Goal: Task Accomplishment & Management: Complete application form

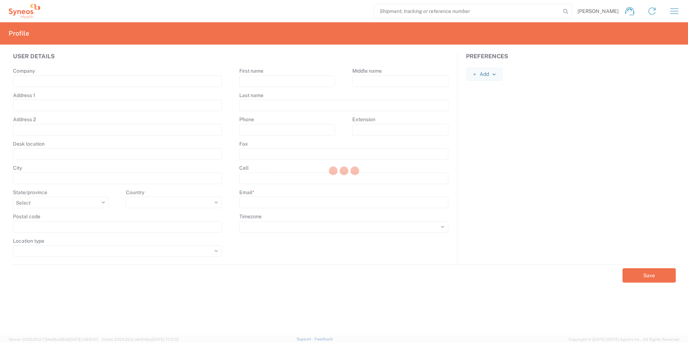
type input "[STREET_ADDRESS][PERSON_NAME]"
type input "[GEOGRAPHIC_DATA], [GEOGRAPHIC_DATA]"
type input "Tlalnepantla"
select select
type input "54060"
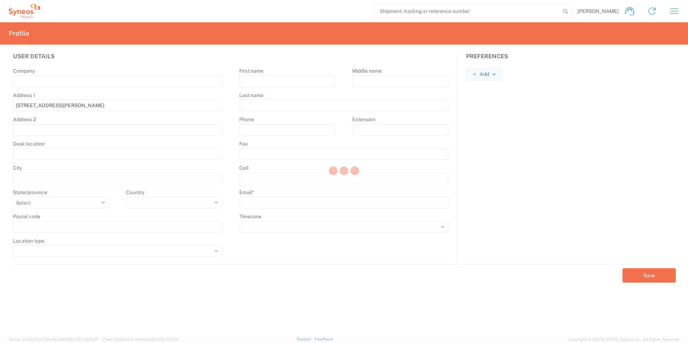
type input "[PERSON_NAME]"
type input "[PERSON_NAME][EMAIL_ADDRESS][DOMAIN_NAME]"
select select
select select "MX"
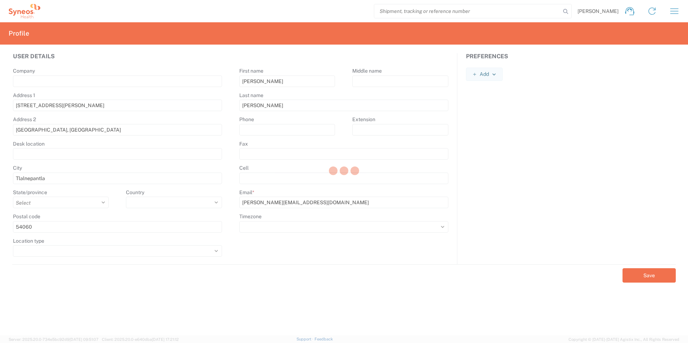
select select
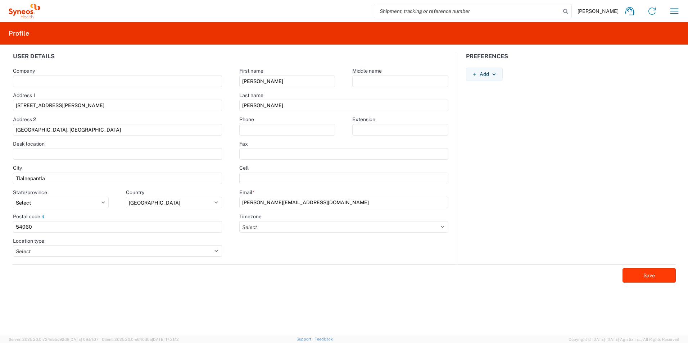
click at [655, 275] on button "Save" at bounding box center [648, 275] width 53 height 14
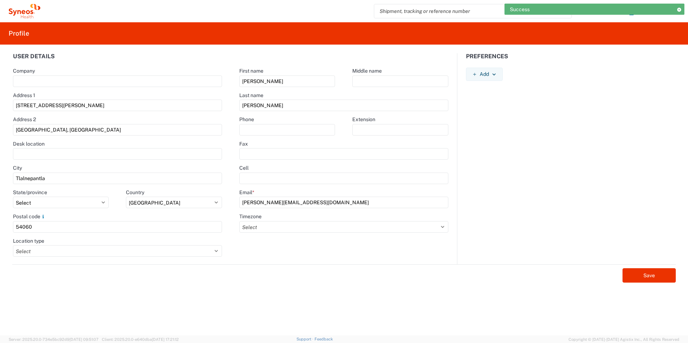
click at [679, 9] on icon at bounding box center [678, 10] width 5 height 4
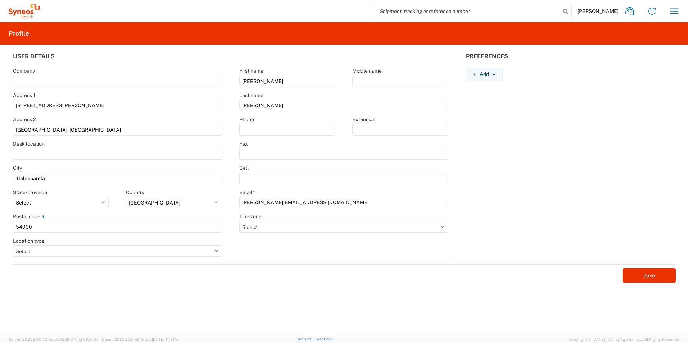
click at [598, 12] on span "[PERSON_NAME]" at bounding box center [597, 11] width 41 height 6
click at [18, 12] on icon at bounding box center [19, 12] width 4 height 4
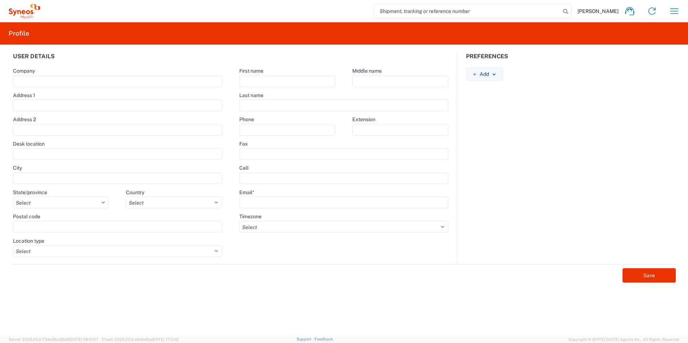
type input "[STREET_ADDRESS][PERSON_NAME]"
type input "[GEOGRAPHIC_DATA], [GEOGRAPHIC_DATA]"
type input "Tlalnepantla"
select select
select select "MX"
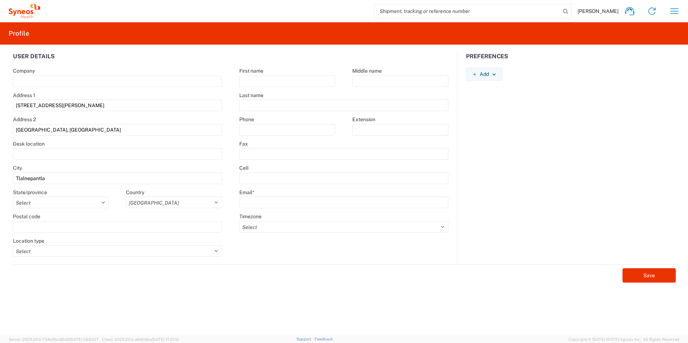
type input "54060"
select select
type input "[PERSON_NAME]"
type input "[PERSON_NAME][EMAIL_ADDRESS][DOMAIN_NAME]"
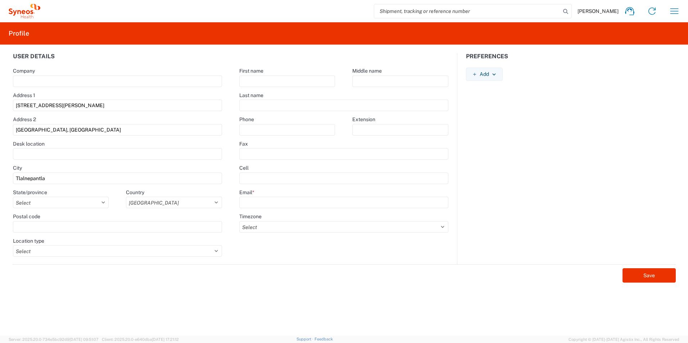
select select
click at [675, 10] on icon "button" at bounding box center [674, 11] width 12 height 12
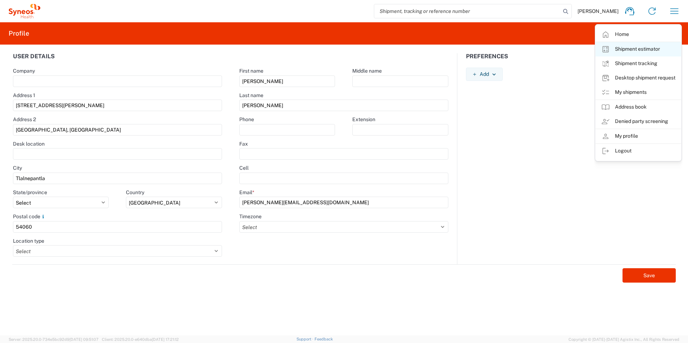
click at [634, 49] on link "Shipment estimator" at bounding box center [638, 49] width 86 height 14
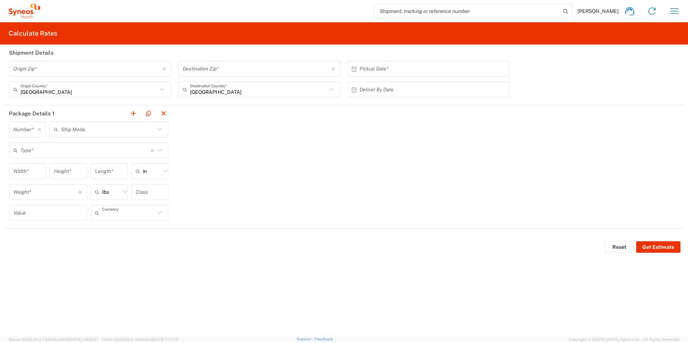
type input "US Dollar"
click at [674, 13] on icon "button" at bounding box center [674, 11] width 12 height 12
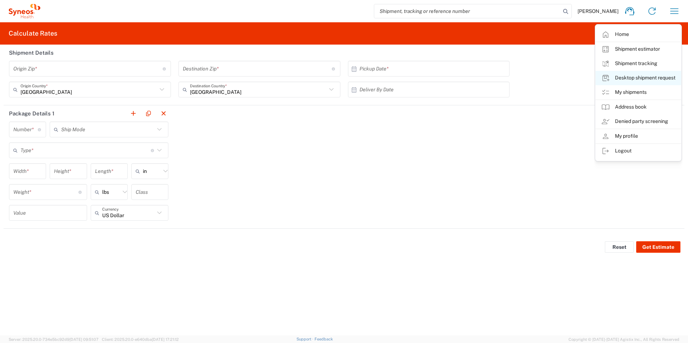
click at [641, 78] on link "Desktop shipment request" at bounding box center [638, 78] width 86 height 14
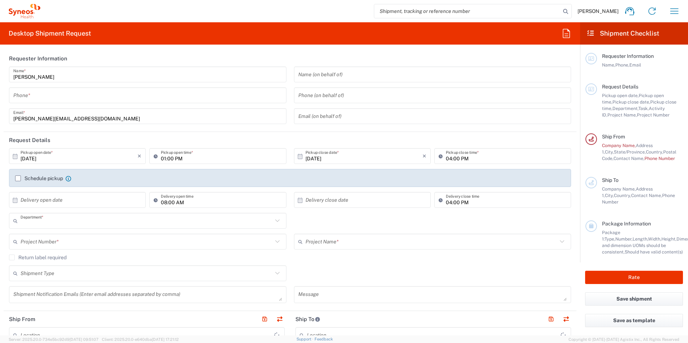
type input "3230"
type input "Morelos"
type input "INC Research Clin Svcs [GEOGRAPHIC_DATA]"
drag, startPoint x: 37, startPoint y: 91, endPoint x: 38, endPoint y: 99, distance: 8.1
click at [36, 91] on input "tel" at bounding box center [147, 95] width 269 height 13
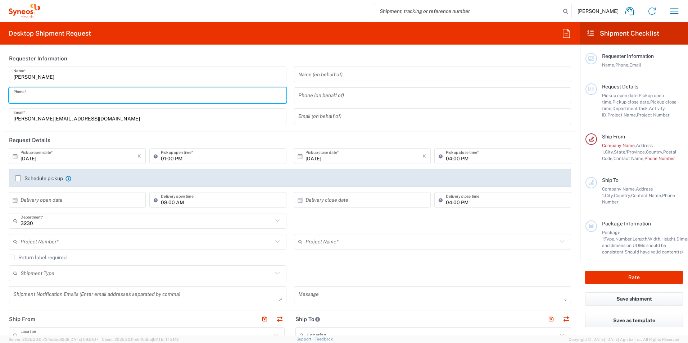
type input "5515042701"
click at [67, 241] on input "text" at bounding box center [147, 242] width 252 height 13
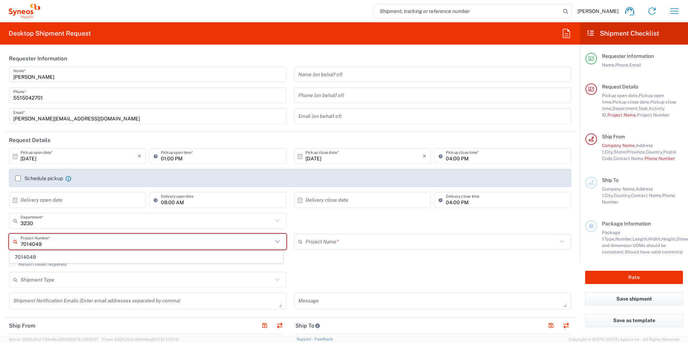
type input "7014049"
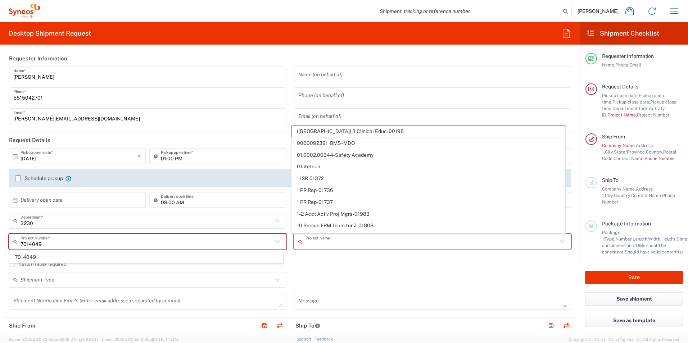
click at [332, 242] on input "text" at bounding box center [431, 242] width 252 height 13
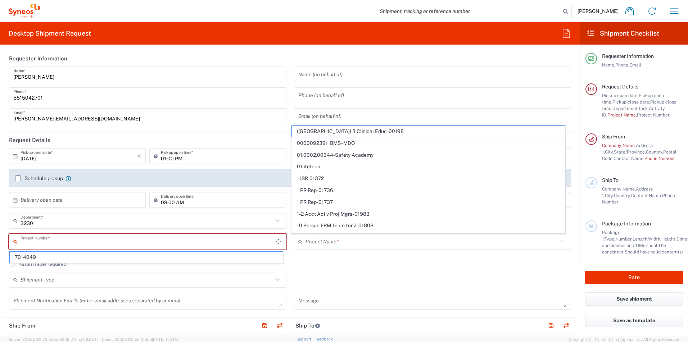
click at [57, 244] on input "text" at bounding box center [148, 242] width 255 height 13
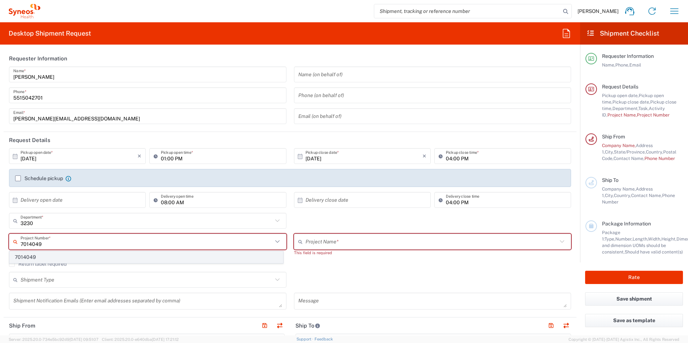
type input "7014049"
click at [46, 260] on span "7014049" at bounding box center [146, 257] width 273 height 11
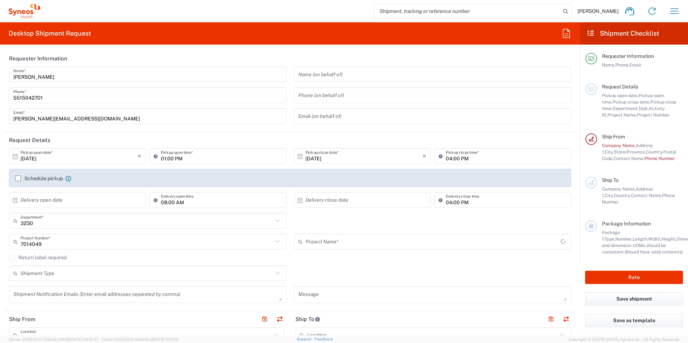
type input "Roche 7014049"
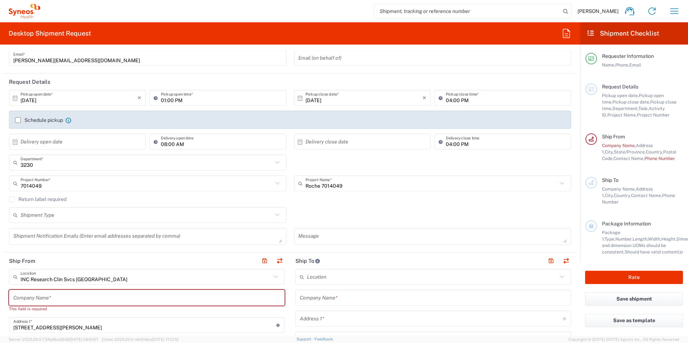
scroll to position [72, 0]
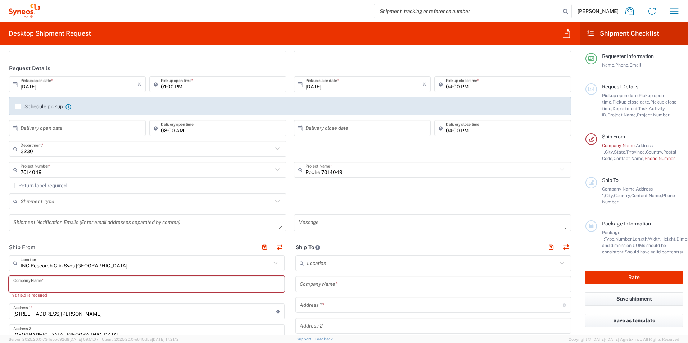
click at [47, 282] on input "text" at bounding box center [146, 284] width 267 height 13
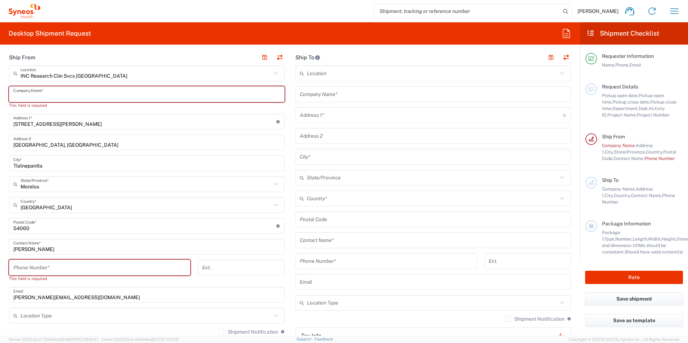
scroll to position [288, 0]
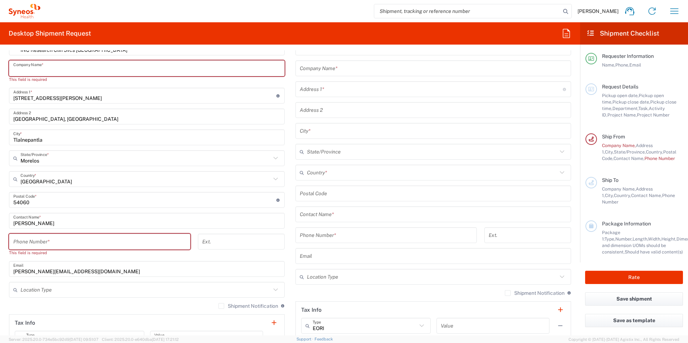
click at [53, 242] on input "tel" at bounding box center [99, 242] width 173 height 13
type input "5515042701"
type input "[PERSON_NAME][EMAIL_ADDRESS][DOMAIN_NAME]"
type input "Study Start Up"
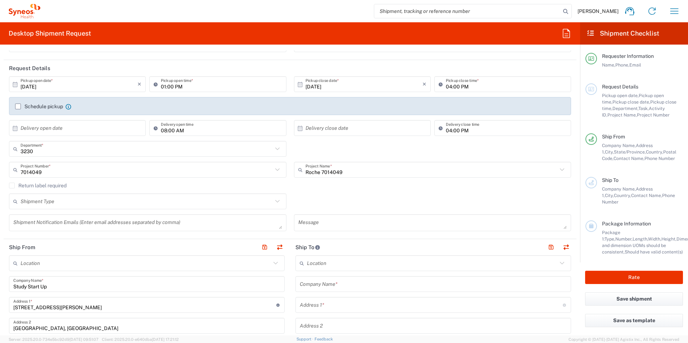
scroll to position [0, 0]
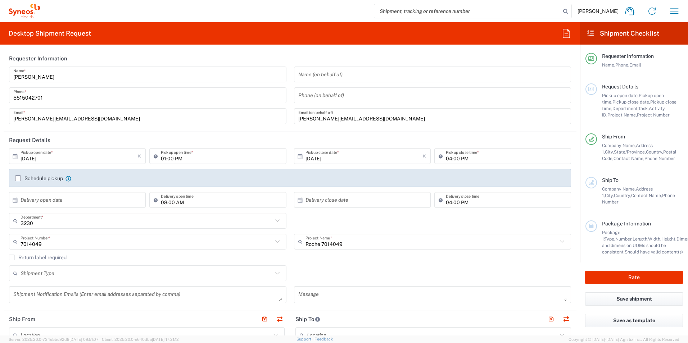
click at [16, 200] on icon at bounding box center [15, 200] width 6 height 6
click at [15, 200] on icon at bounding box center [15, 200] width 6 height 6
click at [58, 255] on span "13" at bounding box center [58, 256] width 10 height 10
type input "[DATE]"
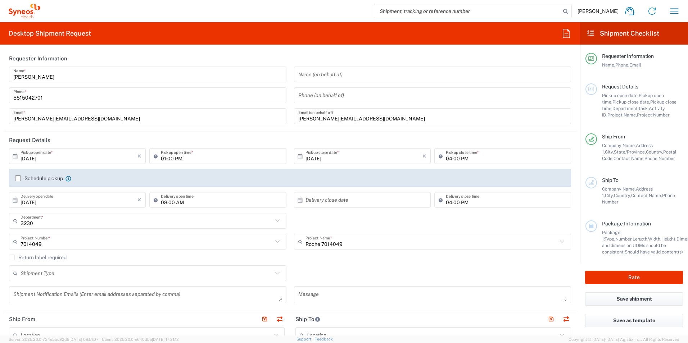
click at [323, 201] on input "text" at bounding box center [363, 200] width 117 height 13
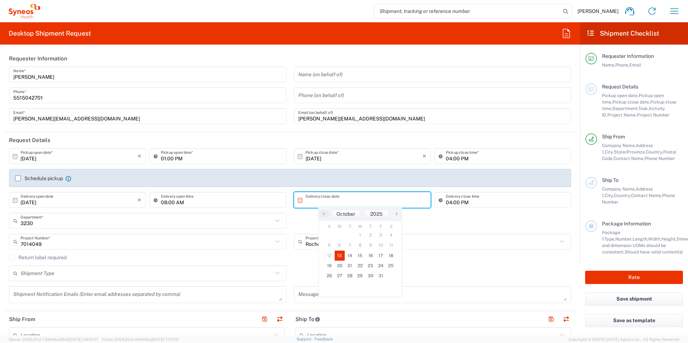
click at [338, 255] on span "13" at bounding box center [339, 256] width 10 height 10
type input "[DATE]"
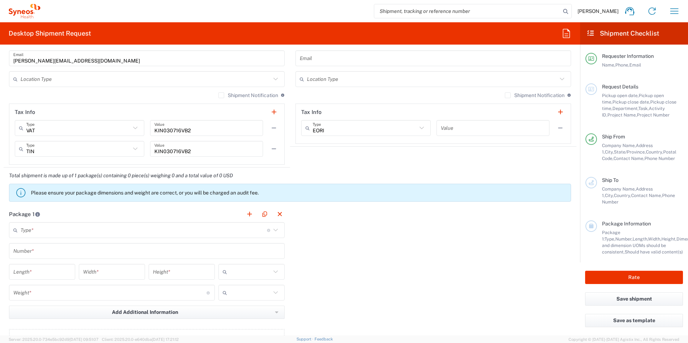
scroll to position [504, 0]
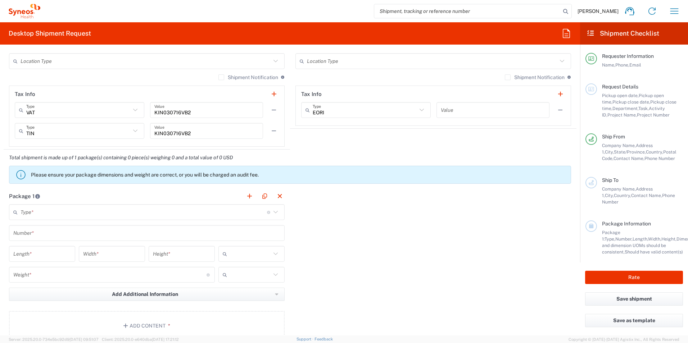
click at [66, 211] on input "text" at bounding box center [144, 212] width 246 height 13
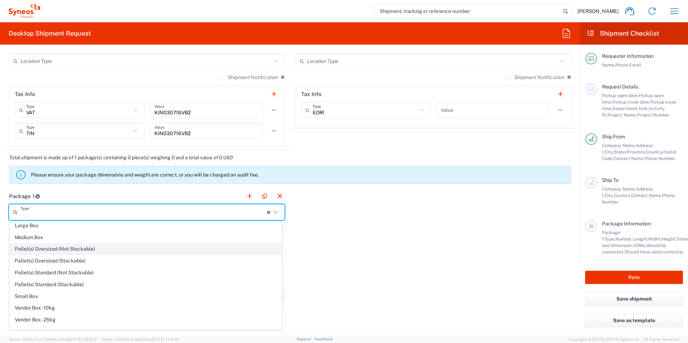
scroll to position [22, 0]
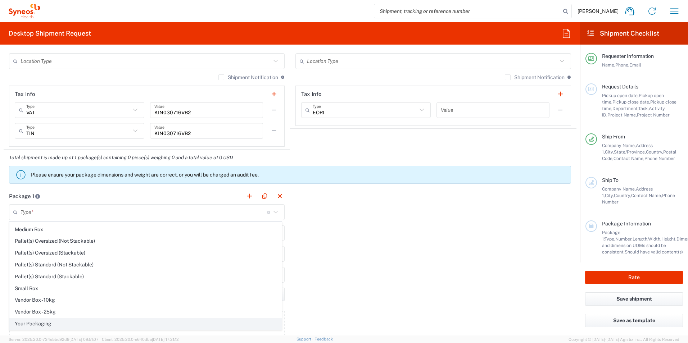
click at [40, 321] on span "Your Packaging" at bounding box center [146, 323] width 272 height 11
type input "Your Packaging"
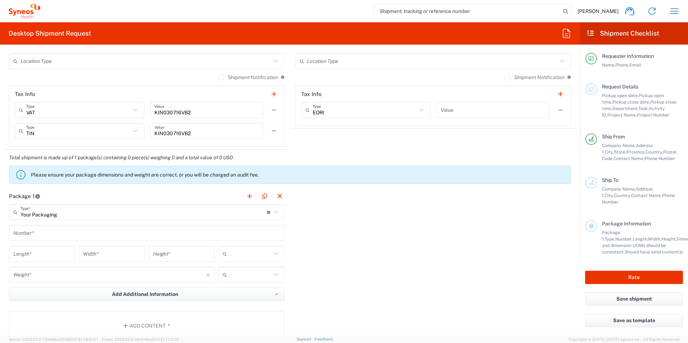
click at [57, 236] on input "text" at bounding box center [146, 233] width 267 height 13
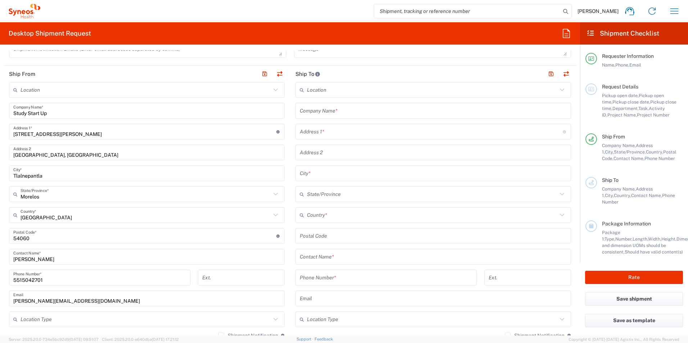
scroll to position [216, 0]
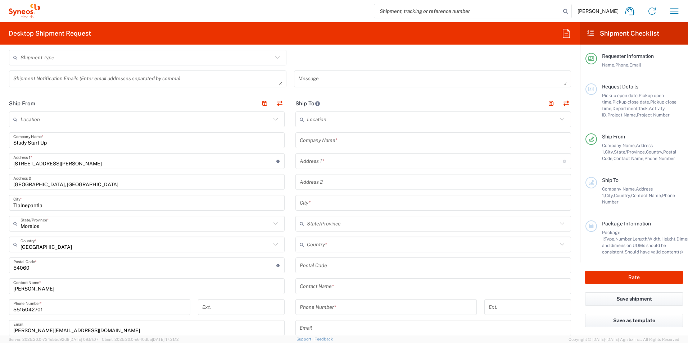
type input "1"
click at [324, 140] on input "text" at bounding box center [433, 140] width 267 height 13
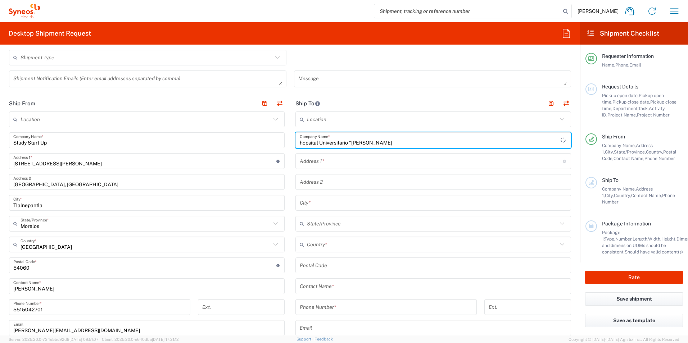
click at [355, 140] on input "hopsital Universitario "[PERSON_NAME]" at bounding box center [430, 140] width 261 height 13
click at [300, 143] on input "hospital Universitario "[PERSON_NAME]" at bounding box center [433, 140] width 267 height 13
type input "Hospital Universitario "[PERSON_NAME]"
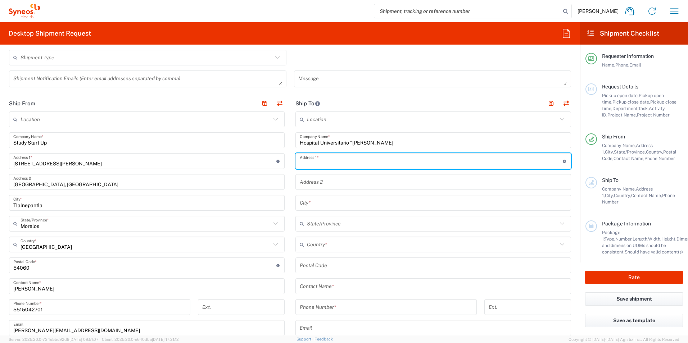
click at [346, 159] on input "text" at bounding box center [431, 161] width 263 height 13
click at [305, 164] on input "text" at bounding box center [431, 161] width 263 height 13
type input "Av. [PERSON_NAME] y [PERSON_NAME] S/N,"
type input "Area de consulta, [STREET_ADDRESS],"
type input "[GEOGRAPHIC_DATA]"
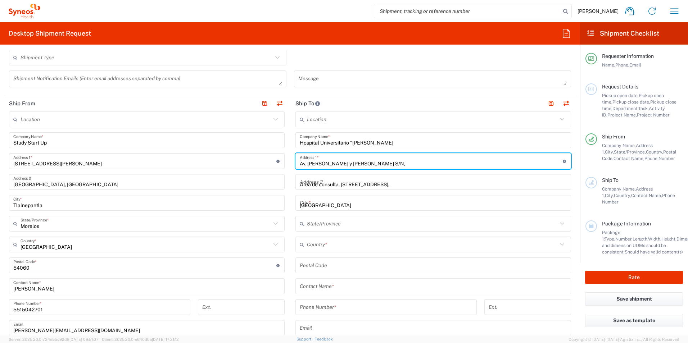
type input "Nuevo León"
type input "[GEOGRAPHIC_DATA]"
type input "64460"
type input "8183338623"
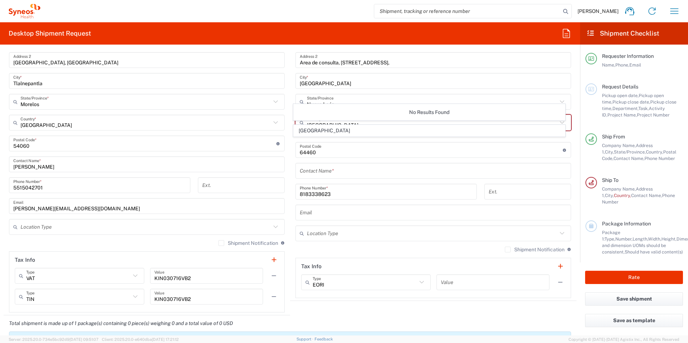
scroll to position [252, 0]
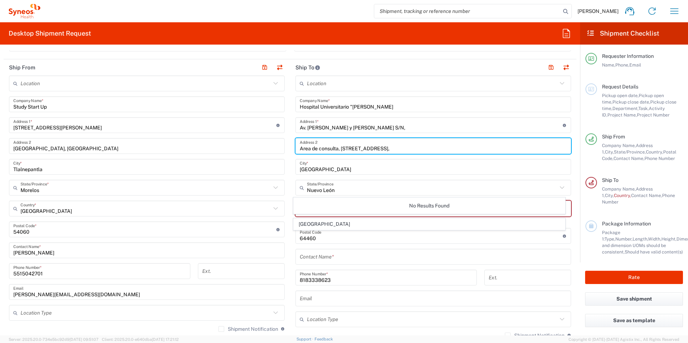
drag, startPoint x: 441, startPoint y: 150, endPoint x: 381, endPoint y: 150, distance: 60.4
click at [381, 150] on input "Area de consulta, [STREET_ADDRESS]," at bounding box center [433, 146] width 267 height 13
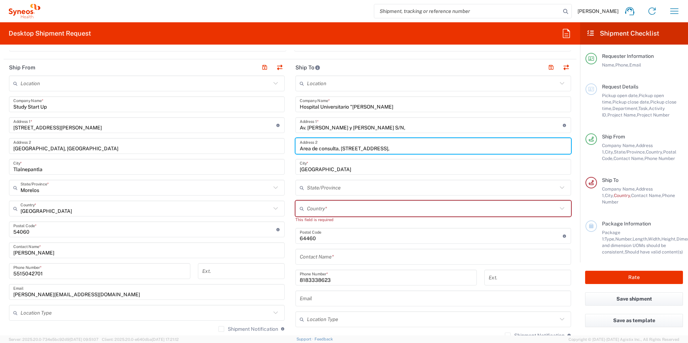
drag, startPoint x: 372, startPoint y: 147, endPoint x: 294, endPoint y: 147, distance: 77.3
click at [295, 147] on div "Area de consulta, [STREET_ADDRESS]" at bounding box center [433, 146] width 276 height 16
type input "Servicio de Hematología, [GEOGRAPHIC_DATA],"
click at [335, 208] on input "text" at bounding box center [432, 208] width 250 height 13
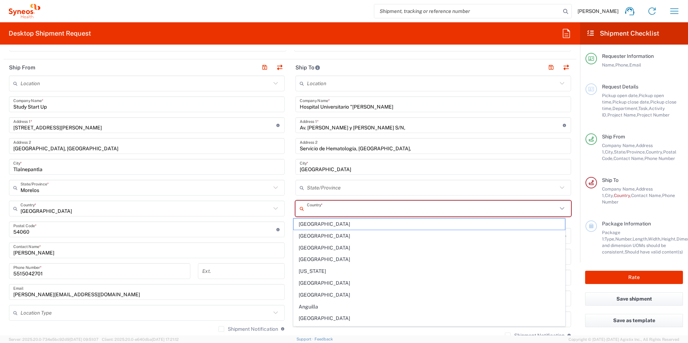
type input "[GEOGRAPHIC_DATA]"
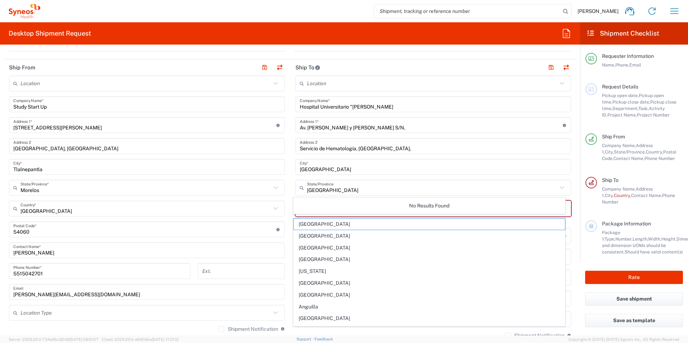
click at [342, 202] on div "No Results Found" at bounding box center [429, 205] width 272 height 17
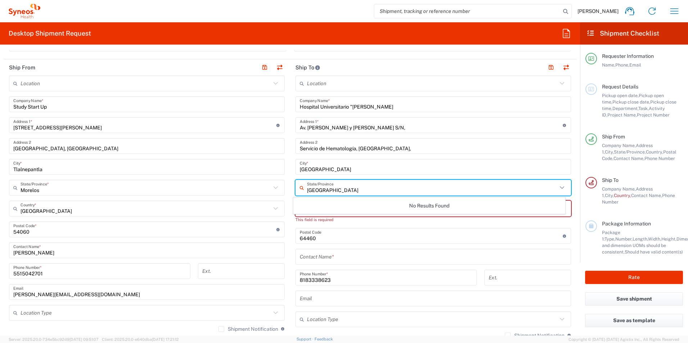
click at [341, 190] on input "[GEOGRAPHIC_DATA]" at bounding box center [432, 188] width 250 height 13
click at [557, 187] on icon at bounding box center [561, 187] width 9 height 9
click at [321, 188] on input "Mexic" at bounding box center [432, 188] width 250 height 13
type input "M"
click at [324, 256] on input "text" at bounding box center [433, 257] width 267 height 13
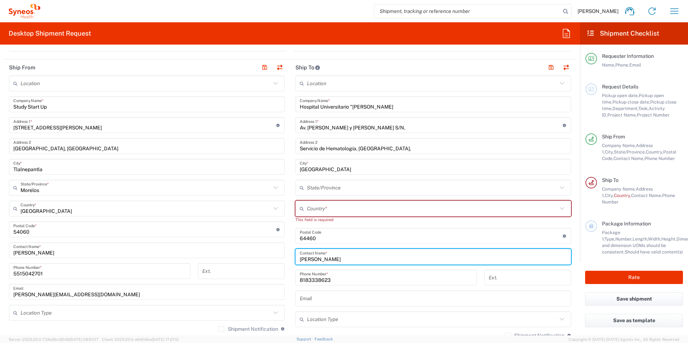
type input "[PERSON_NAME]"
click at [335, 280] on input "8183338623" at bounding box center [386, 278] width 173 height 13
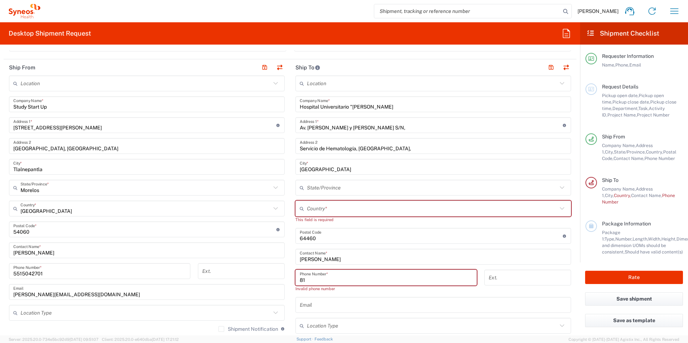
type input "8"
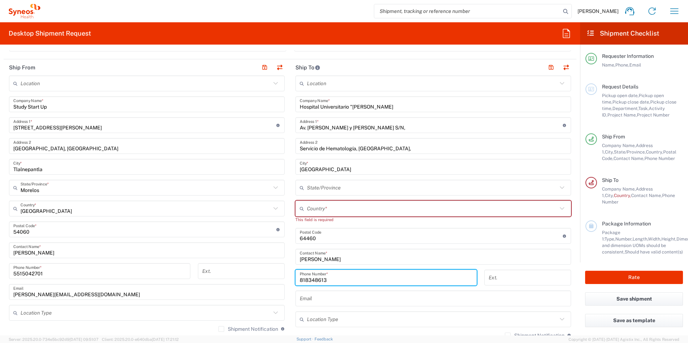
type input "8183486136"
type input "Nuevo León"
type input "[GEOGRAPHIC_DATA]"
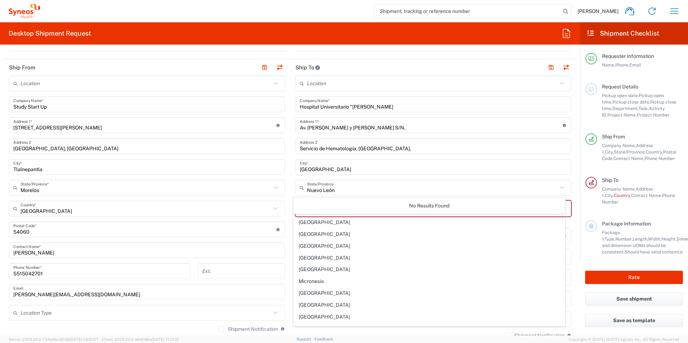
scroll to position [1619, 0]
type input "8183486136"
click at [309, 269] on span "[GEOGRAPHIC_DATA]" at bounding box center [429, 268] width 272 height 11
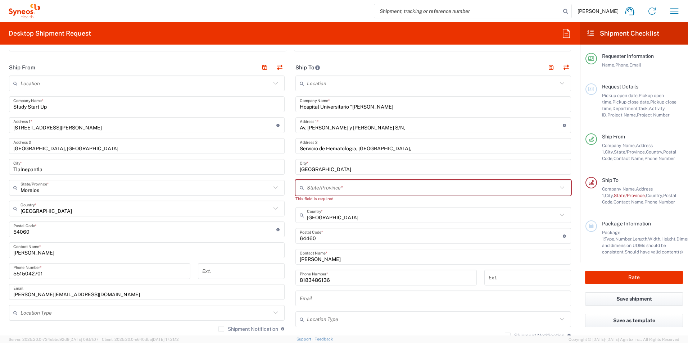
click at [307, 187] on input "text" at bounding box center [432, 188] width 250 height 13
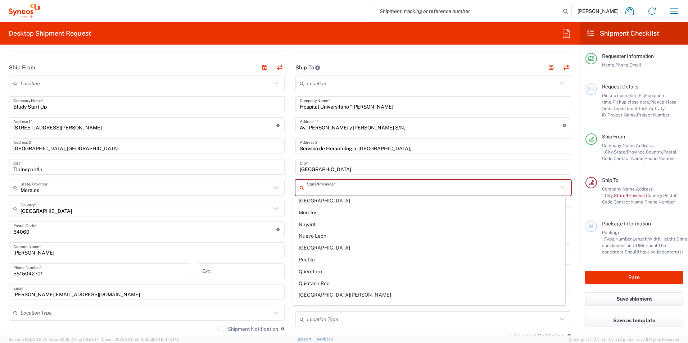
scroll to position [180, 0]
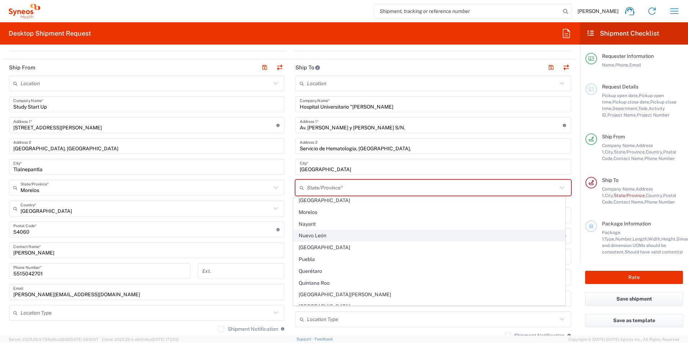
click at [305, 237] on span "Nuevo León" at bounding box center [429, 235] width 272 height 11
type input "Nuevo León"
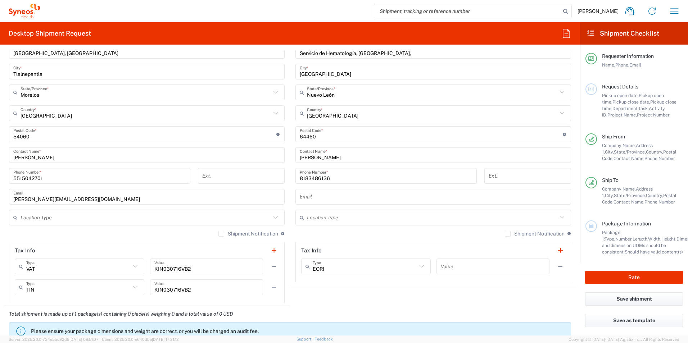
scroll to position [360, 0]
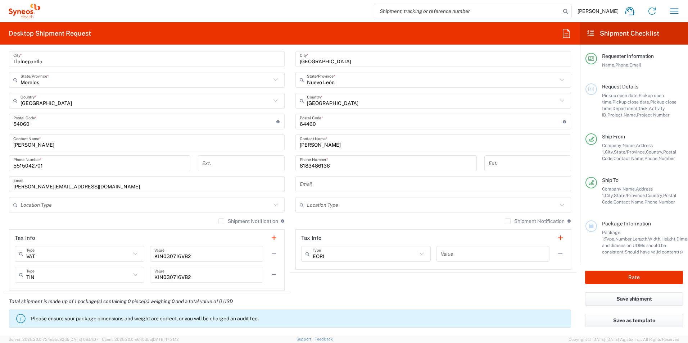
click at [308, 181] on input "text" at bounding box center [433, 184] width 267 height 13
click at [309, 183] on input "text" at bounding box center [433, 184] width 267 height 13
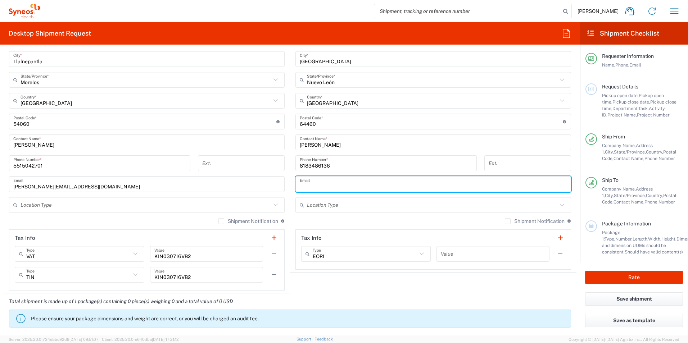
paste input "[EMAIL_ADDRESS][DOMAIN_NAME]"
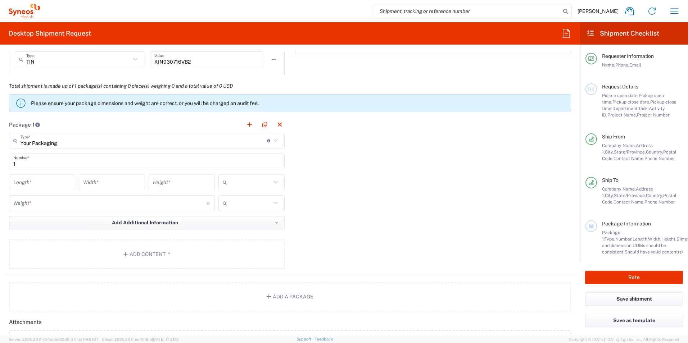
scroll to position [575, 0]
type input "[EMAIL_ADDRESS][DOMAIN_NAME]"
click at [271, 203] on icon at bounding box center [275, 202] width 9 height 9
click at [245, 217] on span "kgs" at bounding box center [249, 218] width 64 height 11
type input "kgs"
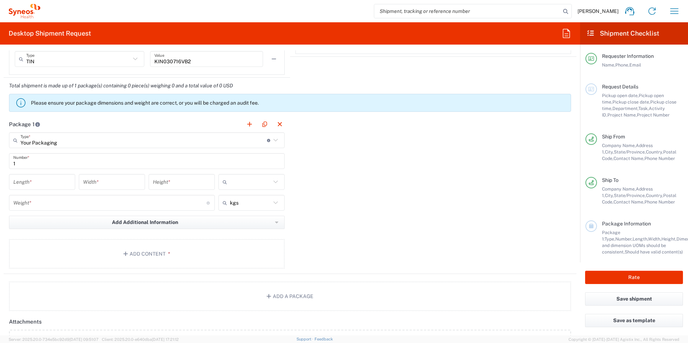
click at [272, 183] on icon at bounding box center [275, 181] width 9 height 9
click at [239, 200] on span "cm" at bounding box center [249, 197] width 64 height 11
type input "cm"
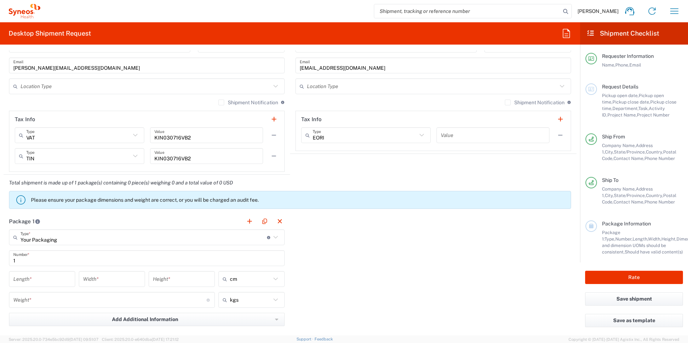
scroll to position [438, 0]
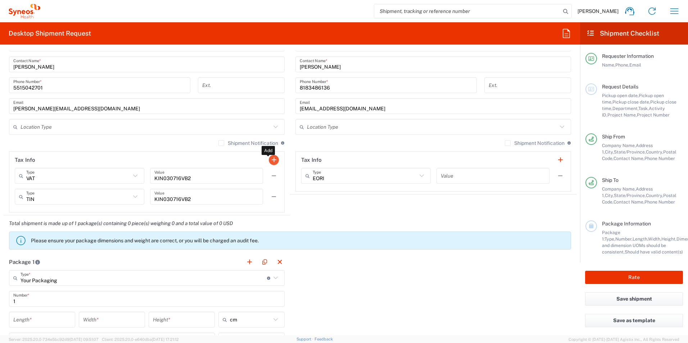
click at [270, 160] on button "button" at bounding box center [274, 160] width 10 height 10
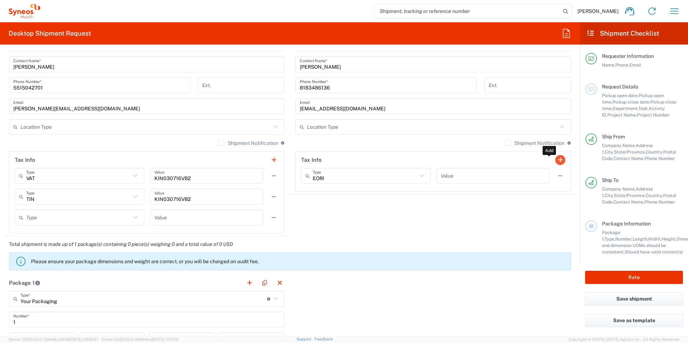
click at [555, 161] on button "button" at bounding box center [560, 160] width 10 height 10
click at [271, 218] on button "button" at bounding box center [274, 218] width 10 height 10
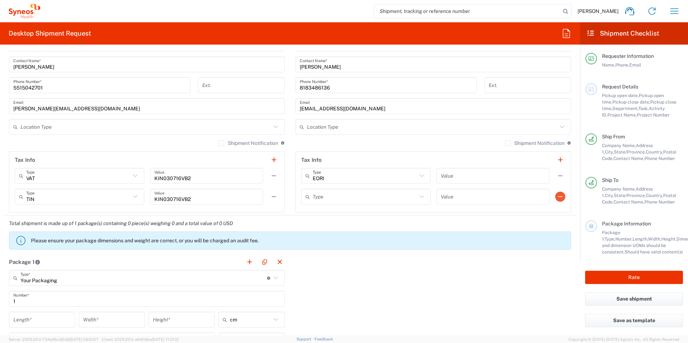
click at [556, 199] on button "button" at bounding box center [560, 197] width 10 height 10
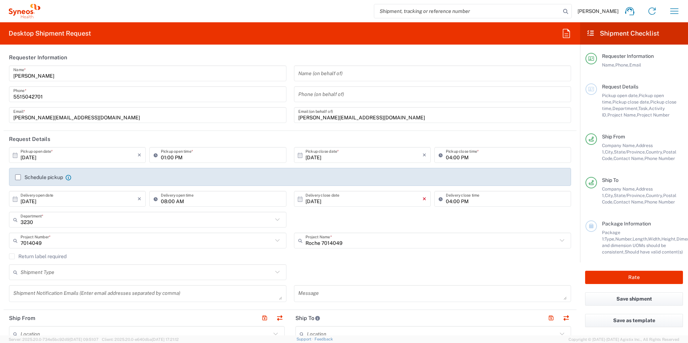
scroll to position [0, 0]
drag, startPoint x: 352, startPoint y: 221, endPoint x: 345, endPoint y: 223, distance: 7.1
click at [352, 221] on div "3230 Department * 3230 3000 3100 3109 3110 3111 3112 3125 3130 3135 3136 3150 3…" at bounding box center [289, 223] width 569 height 21
click at [74, 273] on input "text" at bounding box center [147, 273] width 252 height 13
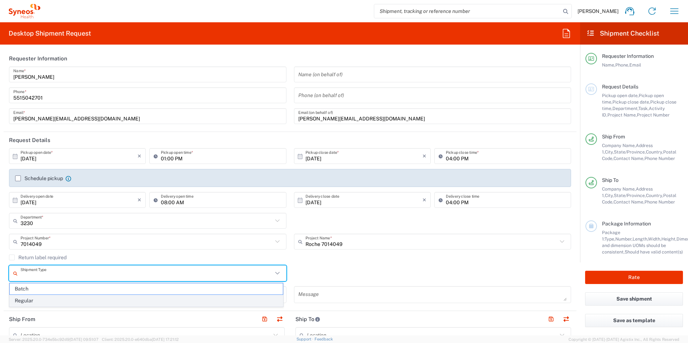
click at [25, 299] on span "Regular" at bounding box center [146, 300] width 273 height 11
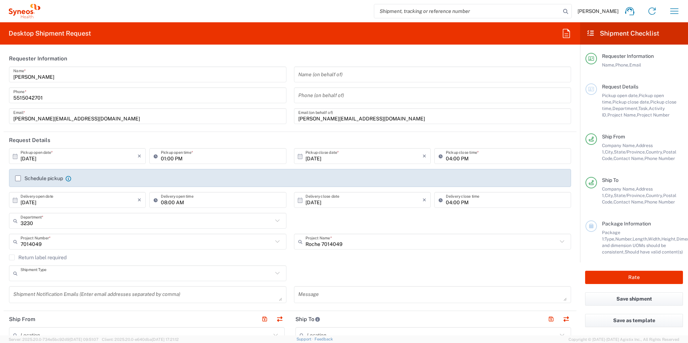
type input "Regular"
click at [317, 268] on div "Regular Shipment Type Batch Regular" at bounding box center [289, 275] width 569 height 21
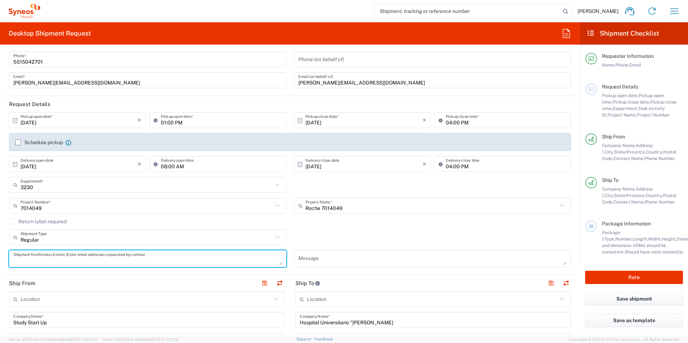
click at [62, 258] on textarea at bounding box center [147, 258] width 269 height 13
type textarea "[PERSON_NAME][EMAIL_ADDRESS][DOMAIN_NAME]"
click at [311, 259] on textarea at bounding box center [432, 258] width 269 height 13
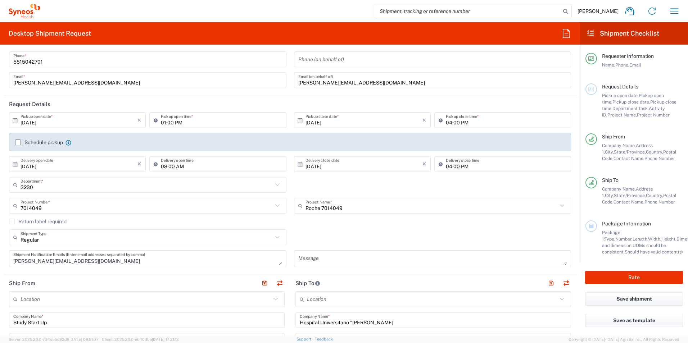
click at [326, 233] on div "Regular Shipment Type Batch Regular" at bounding box center [289, 239] width 569 height 21
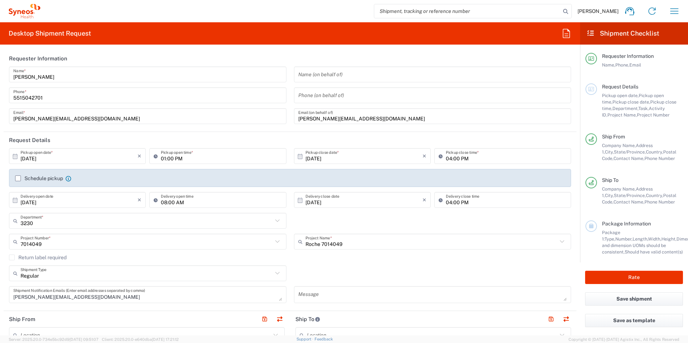
click at [18, 178] on label "Schedule pickup" at bounding box center [39, 179] width 48 height 6
click at [18, 178] on input "Schedule pickup" at bounding box center [18, 178] width 0 height 0
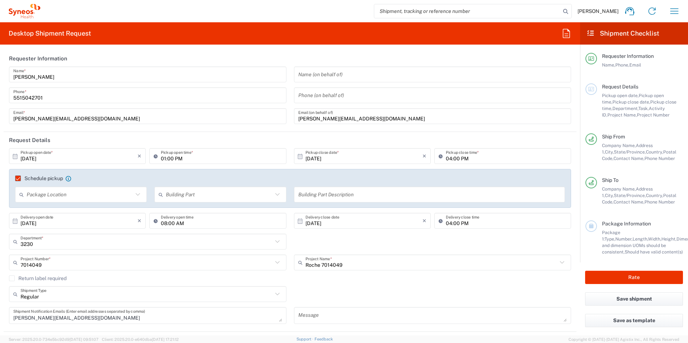
click at [18, 178] on label "Schedule pickup" at bounding box center [39, 179] width 48 height 6
click at [15, 178] on input "Schedule pickup" at bounding box center [15, 178] width 0 height 0
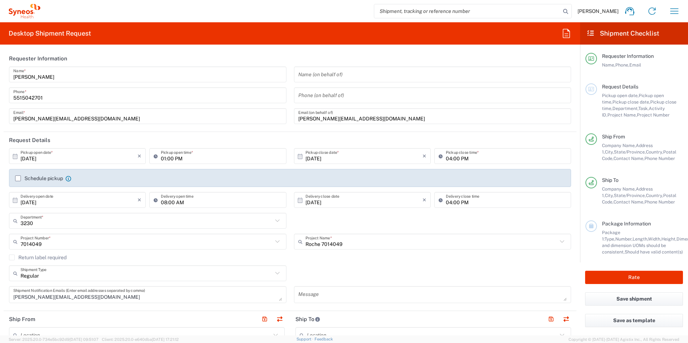
click at [410, 226] on div "3230 Department * 3230 3000 3100 3109 3110 3111 3112 3125 3130 3135 3136 3150 3…" at bounding box center [289, 223] width 569 height 21
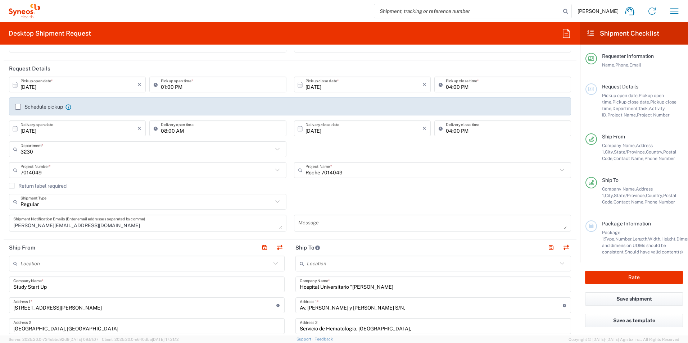
scroll to position [72, 0]
click at [329, 199] on div "Regular Shipment Type Batch Regular" at bounding box center [289, 204] width 569 height 21
click at [638, 110] on span "Task," at bounding box center [643, 108] width 10 height 5
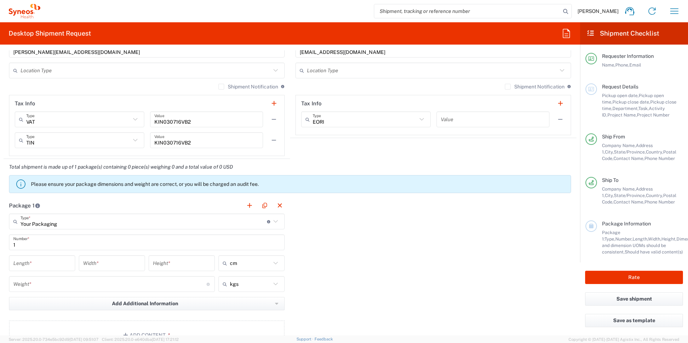
scroll to position [540, 0]
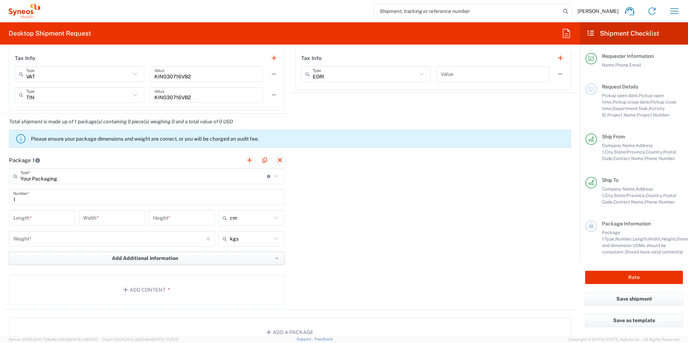
click at [151, 258] on span "Add Additional Information" at bounding box center [145, 258] width 66 height 7
click at [359, 252] on div "Package 1 Your Packaging Type * Material used to package goods Envelope Large B…" at bounding box center [290, 231] width 573 height 158
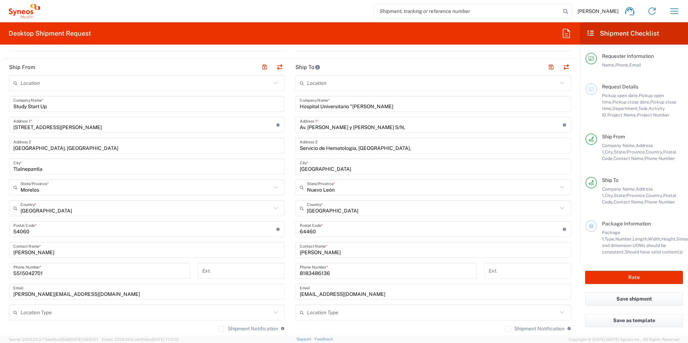
scroll to position [252, 0]
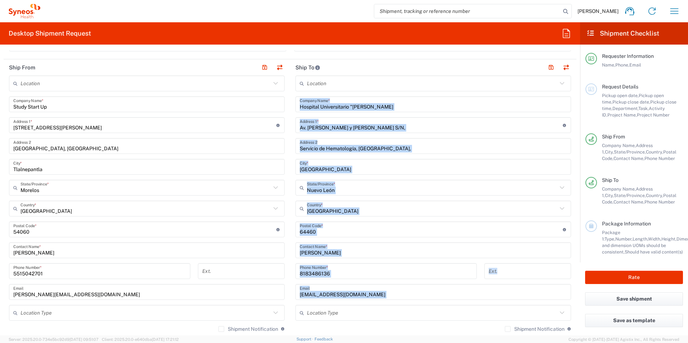
drag, startPoint x: 296, startPoint y: 96, endPoint x: 395, endPoint y: 311, distance: 236.7
click at [395, 311] on div "Location [PERSON_NAME] LLC-[GEOGRAPHIC_DATA] [GEOGRAPHIC_DATA] [GEOGRAPHIC_DATA…" at bounding box center [433, 227] width 276 height 302
click at [392, 81] on input "text" at bounding box center [432, 83] width 250 height 13
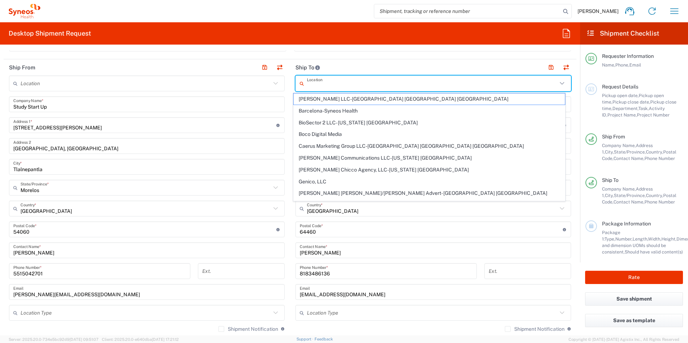
click at [414, 66] on header "Ship To" at bounding box center [433, 67] width 286 height 16
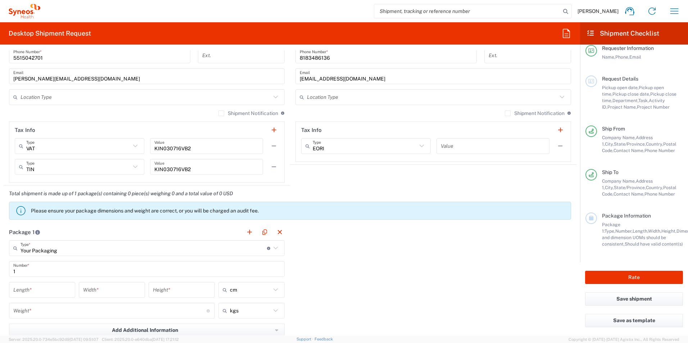
scroll to position [14, 0]
click at [617, 299] on button "Save shipment" at bounding box center [634, 298] width 98 height 13
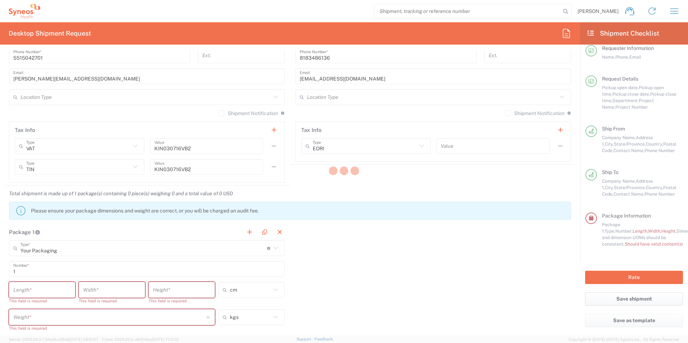
type input "7014049"
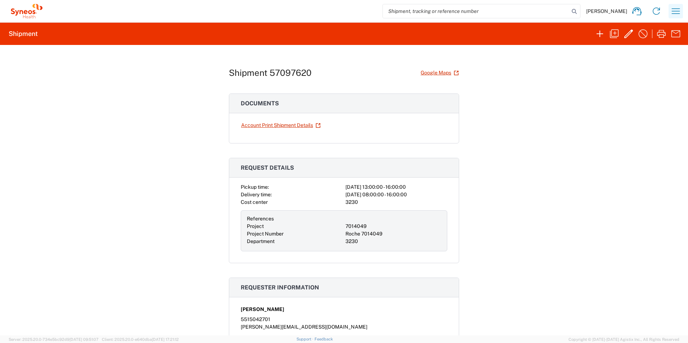
click at [677, 12] on icon "button" at bounding box center [676, 11] width 12 height 12
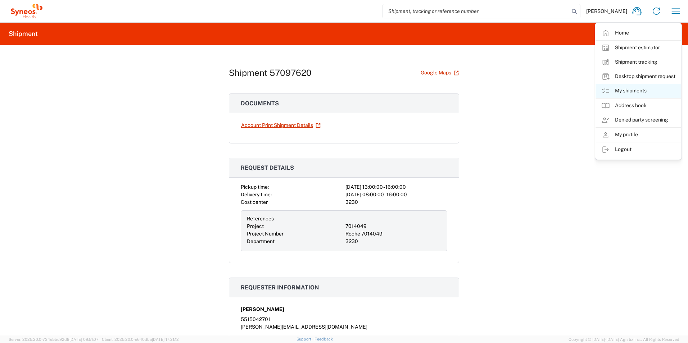
click at [637, 90] on link "My shipments" at bounding box center [638, 91] width 86 height 14
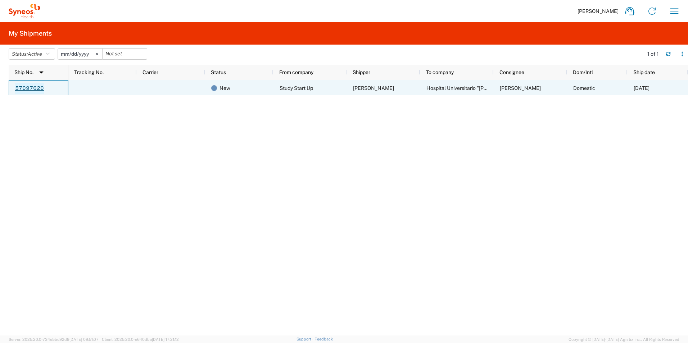
click at [36, 88] on link "57097620" at bounding box center [29, 89] width 29 height 12
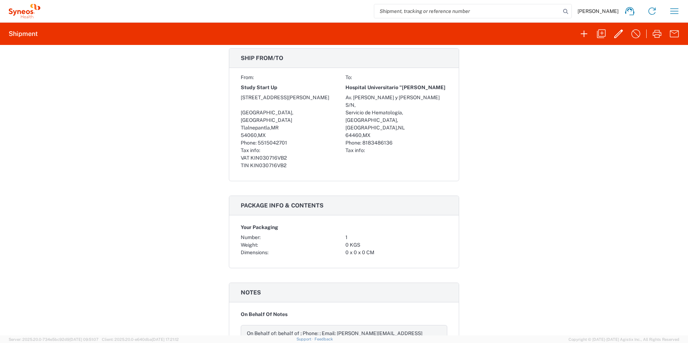
scroll to position [329, 0]
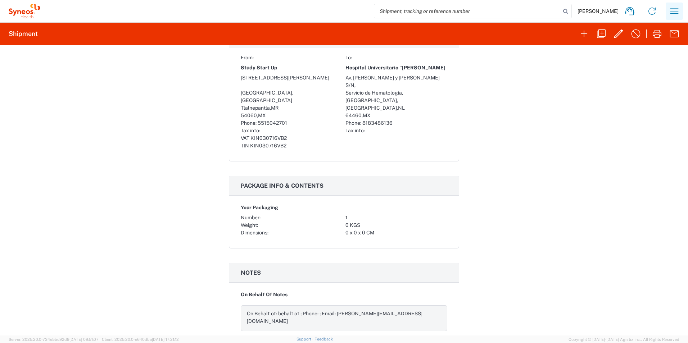
click at [674, 12] on icon "button" at bounding box center [674, 11] width 12 height 12
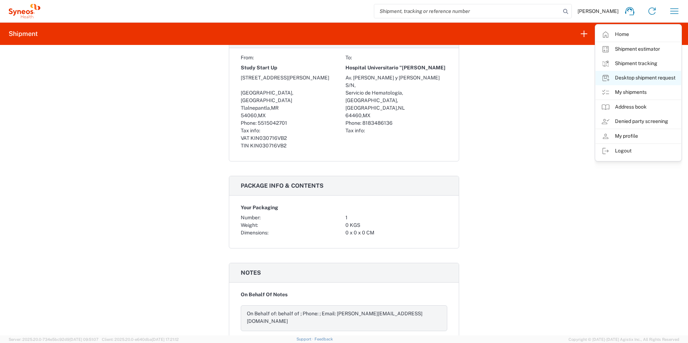
click at [626, 78] on link "Desktop shipment request" at bounding box center [638, 78] width 86 height 14
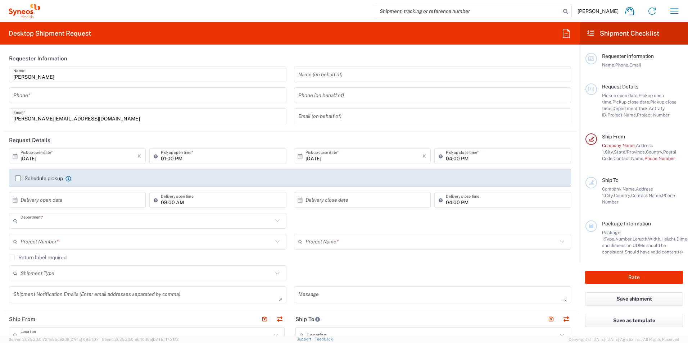
type input "3230"
type input "Morelos"
click at [671, 12] on icon "button" at bounding box center [674, 11] width 12 height 12
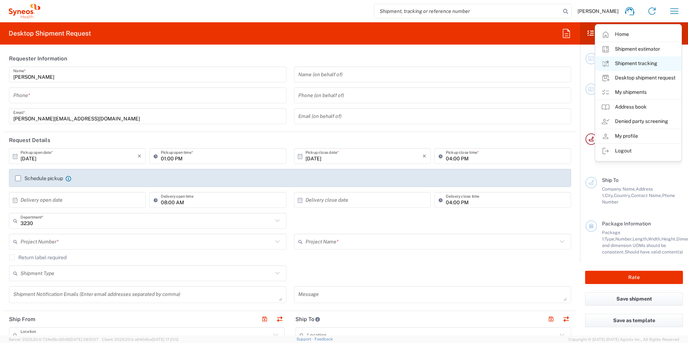
click at [638, 62] on link "Shipment tracking" at bounding box center [638, 63] width 86 height 14
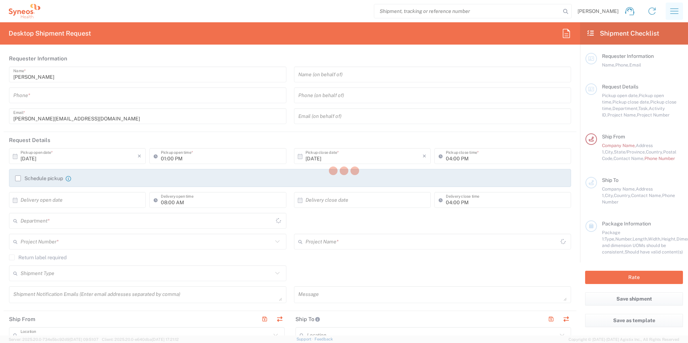
type input "3230"
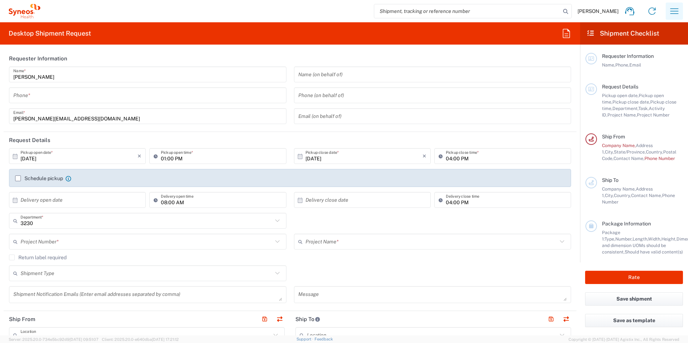
type input "Morelos"
click at [675, 13] on icon "button" at bounding box center [674, 11] width 12 height 12
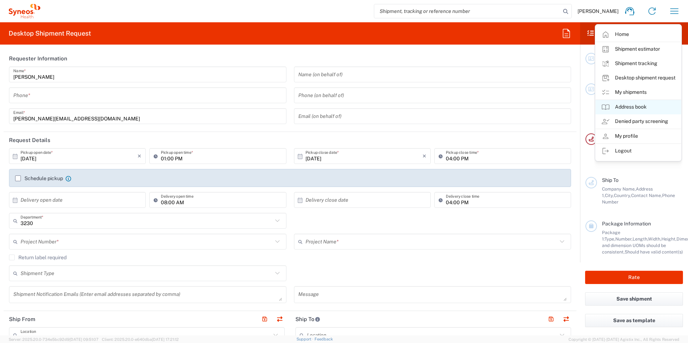
click at [626, 107] on link "Address book" at bounding box center [638, 107] width 86 height 14
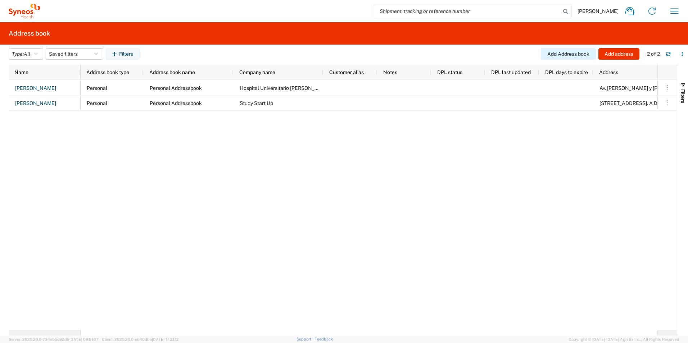
click at [557, 54] on button "Add Address book" at bounding box center [568, 54] width 55 height 12
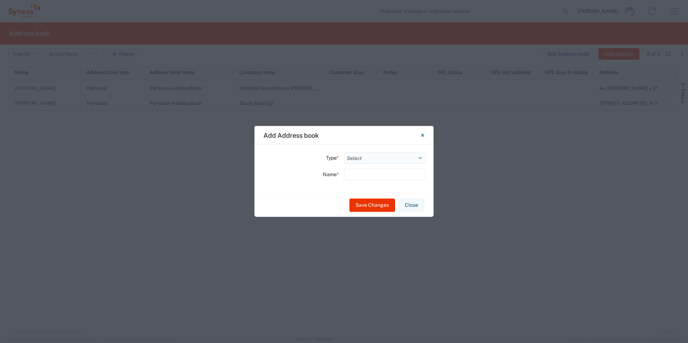
click at [420, 159] on select "Select Location Company Personal Other Shared" at bounding box center [385, 158] width 82 height 12
select select "COMPANY"
click at [344, 152] on select "Select Location Company Personal Other Shared" at bounding box center [385, 158] width 82 height 12
click at [408, 206] on button "Close" at bounding box center [412, 205] width 26 height 13
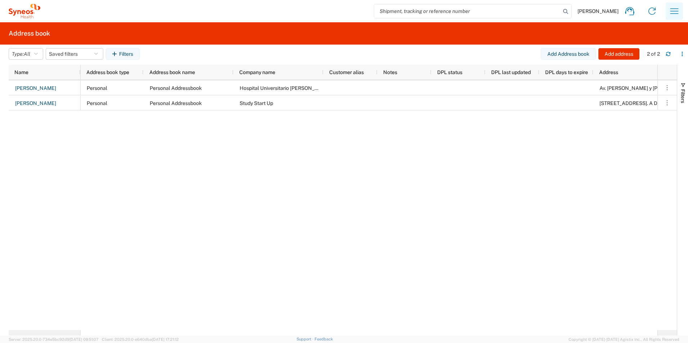
click at [672, 10] on icon "button" at bounding box center [674, 11] width 12 height 12
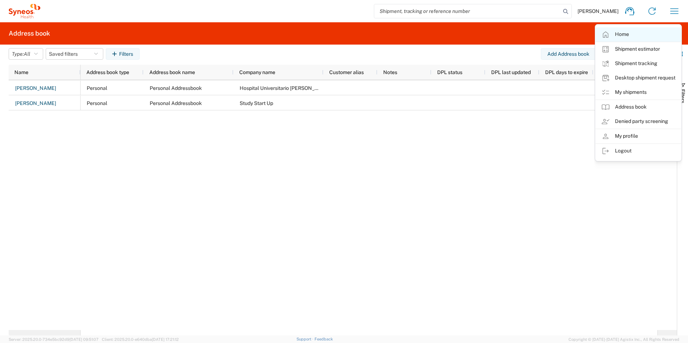
click at [617, 31] on link "Home" at bounding box center [638, 34] width 86 height 14
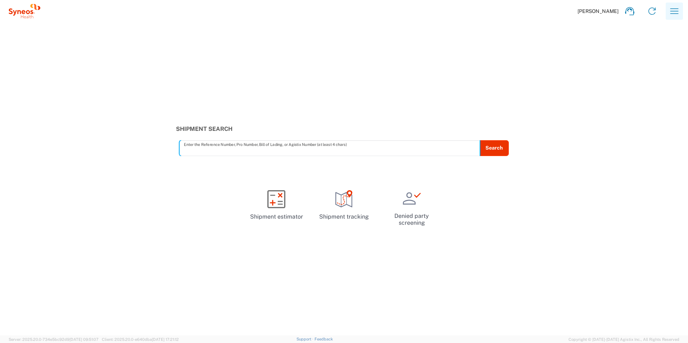
click at [675, 13] on icon "button" at bounding box center [674, 11] width 12 height 12
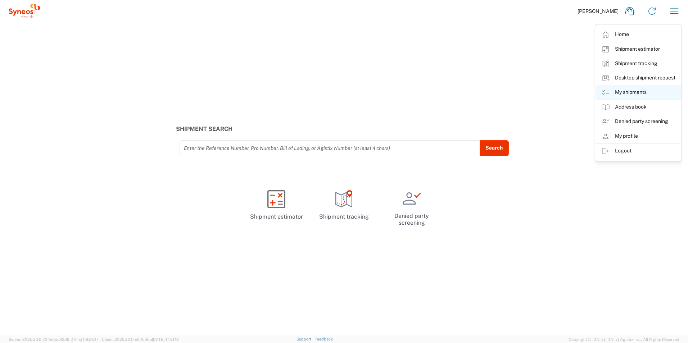
click at [639, 93] on link "My shipments" at bounding box center [638, 92] width 86 height 14
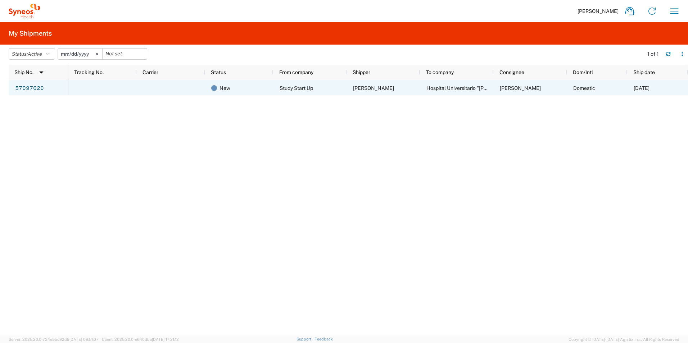
click at [648, 88] on span "[DATE]" at bounding box center [641, 88] width 16 height 6
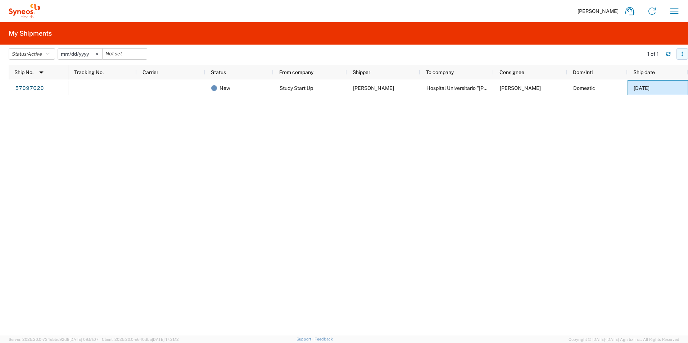
click at [679, 54] on icon "button" at bounding box center [681, 53] width 5 height 5
click at [5, 87] on agx-table-manager "Status: Active Active All Approved Booked Canceled Delivered Denied New On Hold…" at bounding box center [344, 190] width 688 height 291
click at [40, 72] on img at bounding box center [42, 73] width 12 height 12
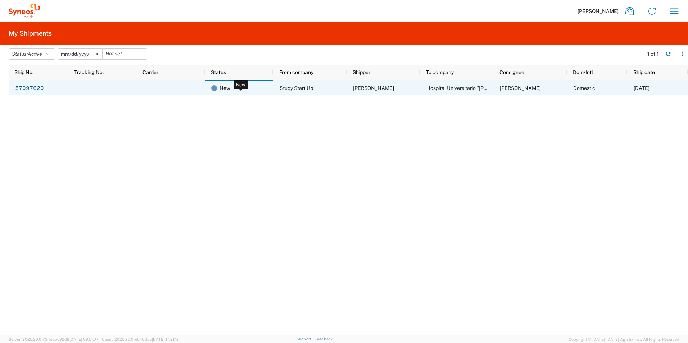
click at [226, 89] on span "New" at bounding box center [224, 88] width 11 height 15
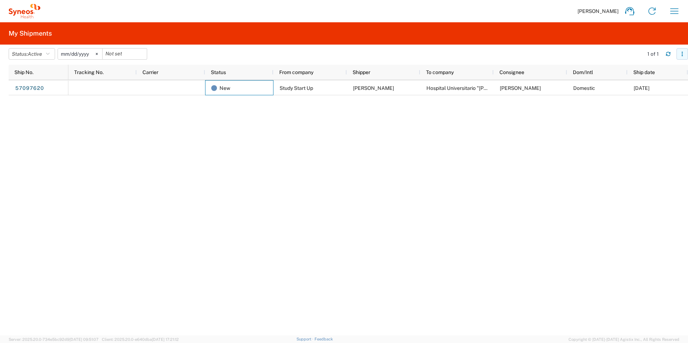
click at [684, 55] on icon "button" at bounding box center [681, 53] width 5 height 5
click at [636, 72] on div "Download" at bounding box center [645, 73] width 40 height 14
click at [684, 54] on icon "button" at bounding box center [681, 53] width 5 height 5
click at [639, 101] on agx-table-column-manager-action "Manage columns" at bounding box center [645, 102] width 40 height 14
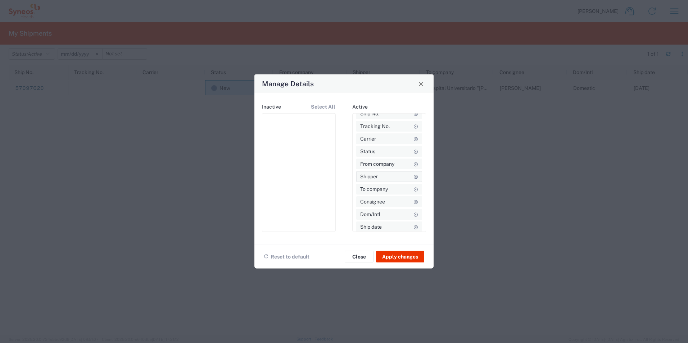
scroll to position [10, 0]
click at [422, 85] on span "Close" at bounding box center [420, 83] width 5 height 5
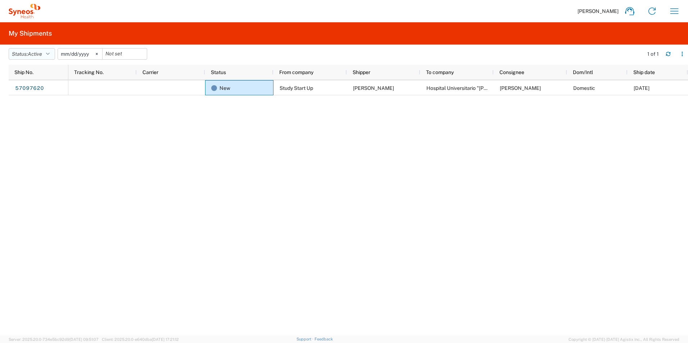
click at [50, 50] on button "Status: Active" at bounding box center [32, 54] width 46 height 12
click at [35, 138] on span "Pending" at bounding box center [51, 138] width 84 height 11
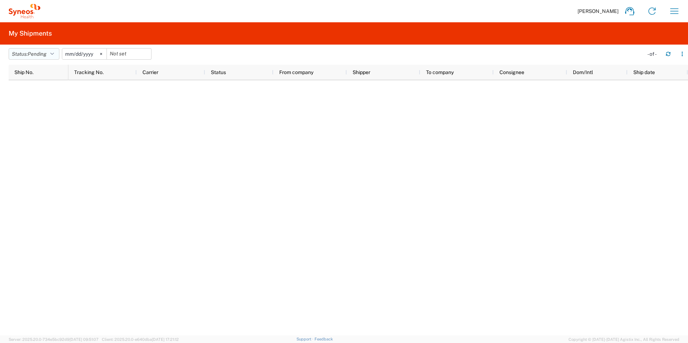
click at [58, 48] on button "Status: Pending" at bounding box center [34, 54] width 51 height 12
click at [32, 116] on span "New" at bounding box center [51, 116] width 84 height 11
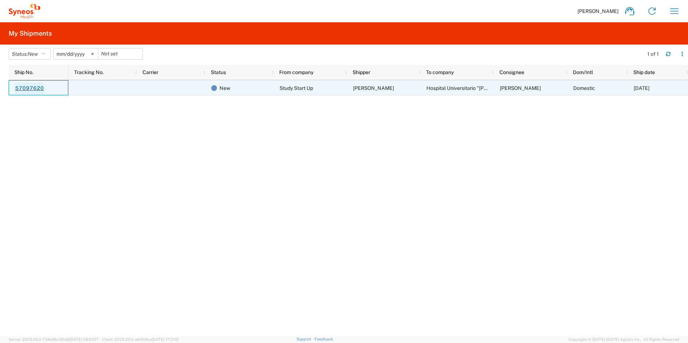
click at [29, 88] on link "57097620" at bounding box center [29, 89] width 29 height 12
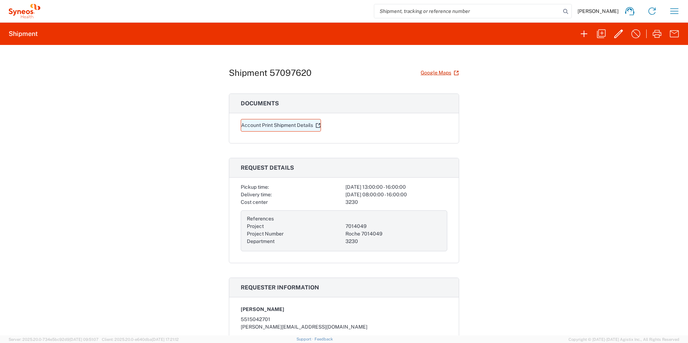
click at [290, 127] on link "Account Print Shipment Details" at bounding box center [281, 125] width 80 height 13
click at [616, 35] on icon "button" at bounding box center [618, 33] width 9 height 9
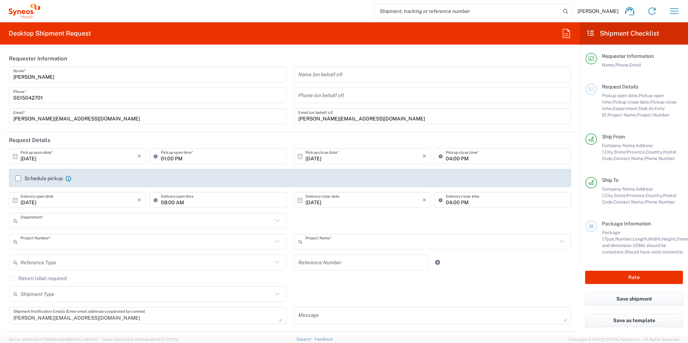
type input "3230"
type input "7014049"
type input "Roche 7014049"
type input "Nuevo León"
type input "Morelos"
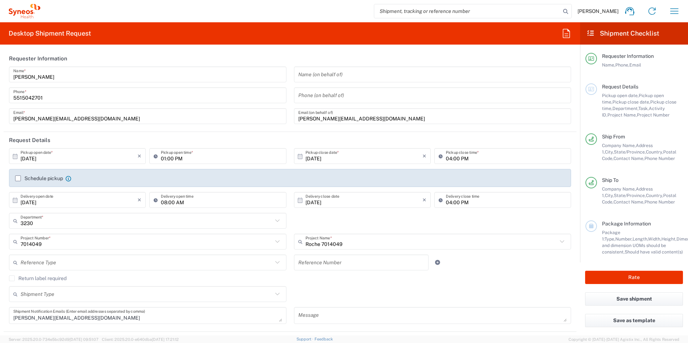
type input "Your Packaging"
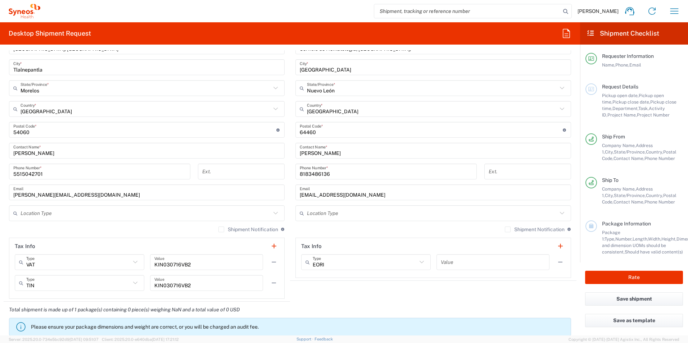
scroll to position [360, 0]
